Goal: Information Seeking & Learning: Find specific fact

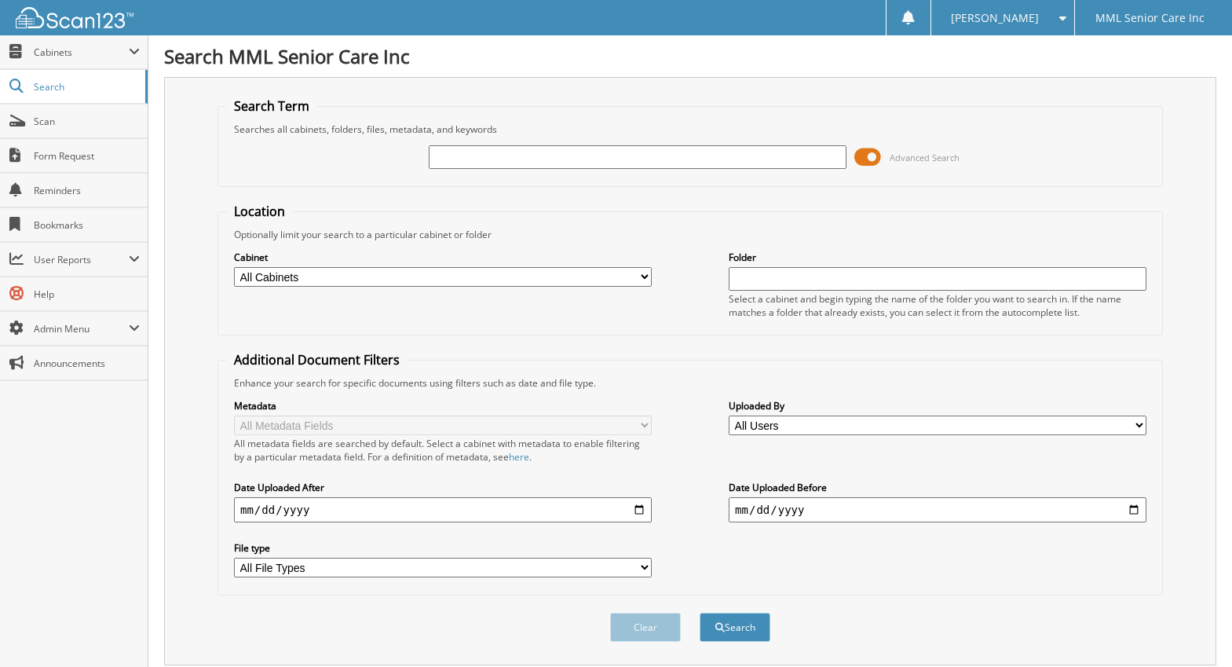
click at [584, 152] on input "text" at bounding box center [638, 157] width 418 height 24
type input "[PERSON_NAME]"
click at [749, 622] on button "Search" at bounding box center [735, 626] width 71 height 29
click at [71, 13] on img at bounding box center [75, 17] width 118 height 21
